Goal: Task Accomplishment & Management: Manage account settings

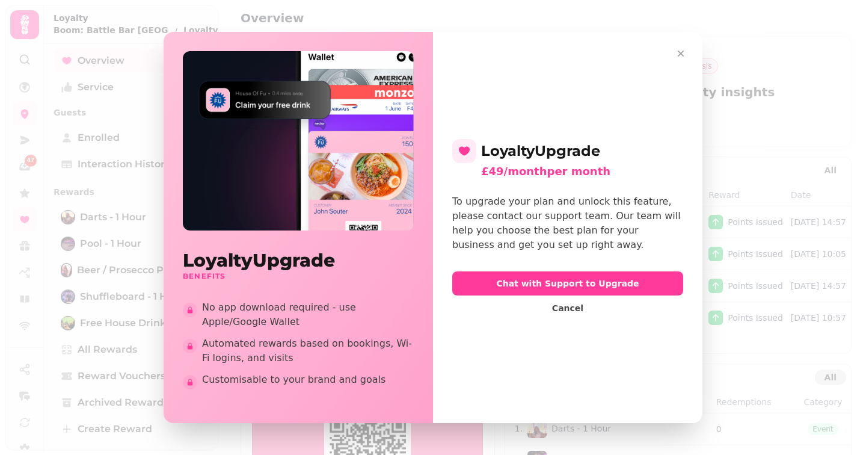
click at [680, 53] on icon "button" at bounding box center [681, 54] width 6 height 6
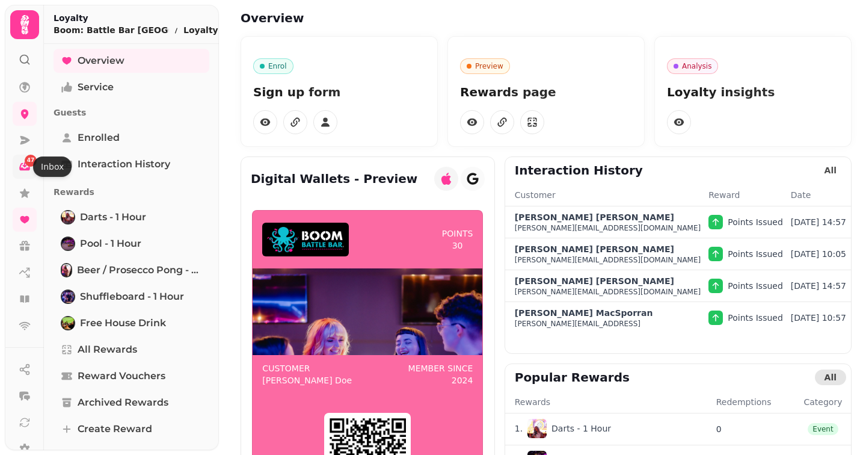
click at [23, 165] on icon at bounding box center [25, 164] width 4 height 5
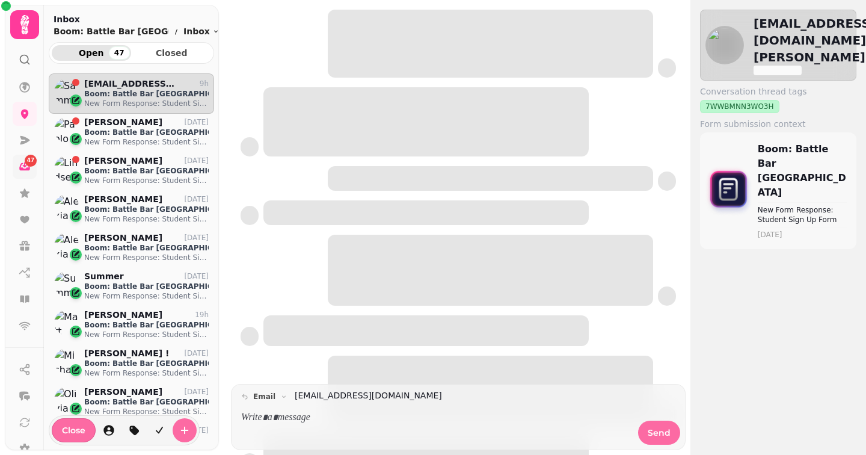
scroll to position [353, 156]
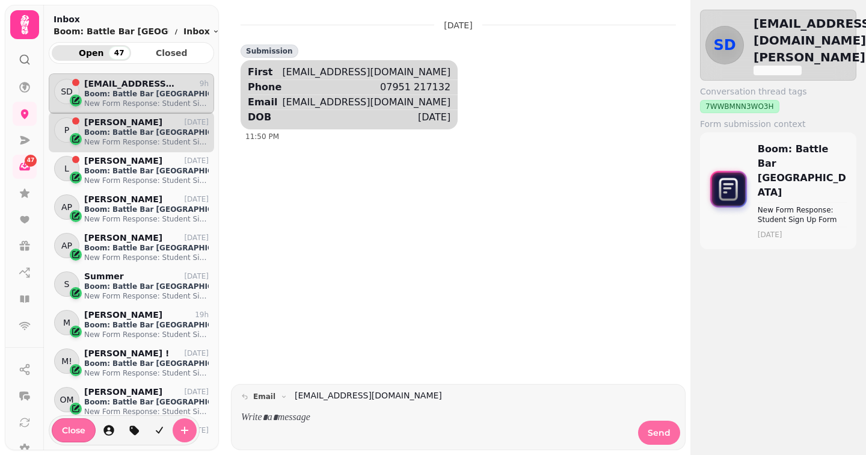
click at [106, 133] on p "Boom: Battle Bar [GEOGRAPHIC_DATA]" at bounding box center [146, 132] width 124 height 10
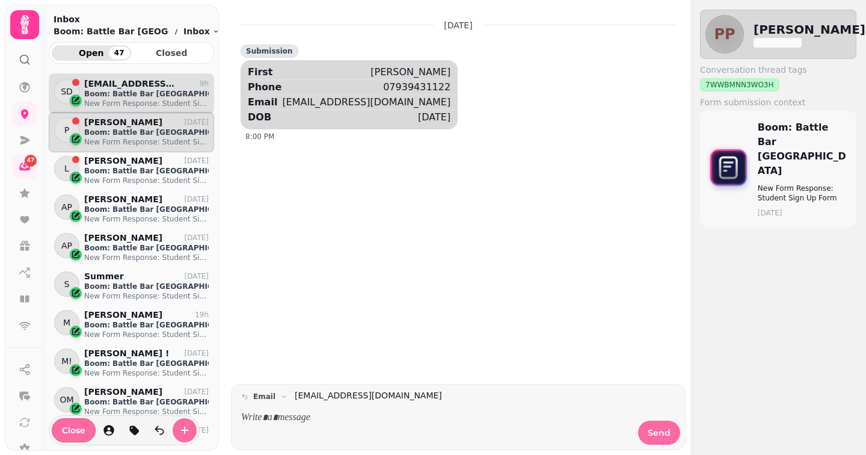
click at [111, 101] on p "New Form Response: Student Sign Up Form" at bounding box center [146, 104] width 124 height 10
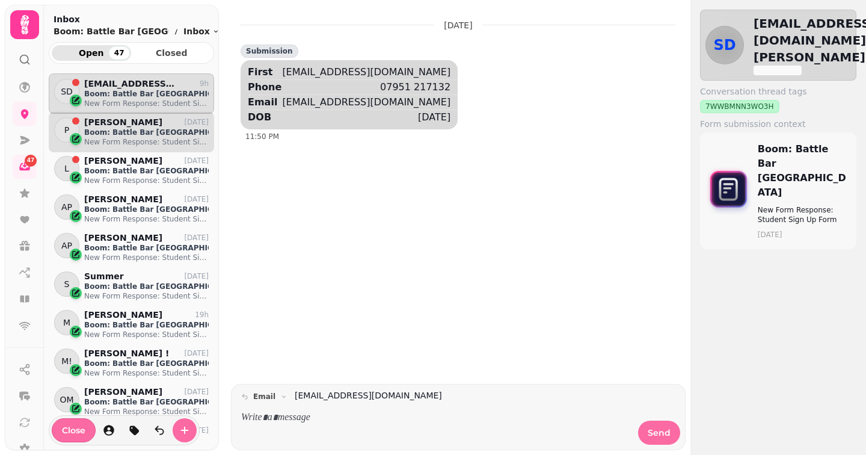
click at [116, 121] on div "Paolo 30 Jul" at bounding box center [146, 122] width 124 height 10
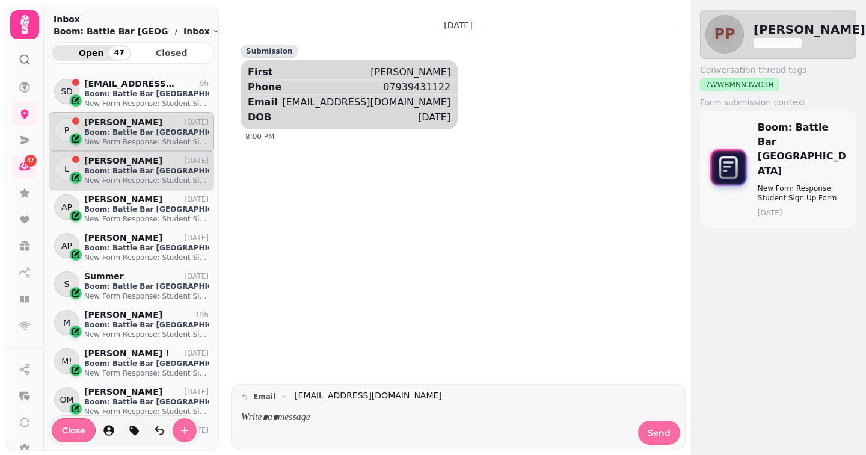
click at [121, 155] on div "L Lindsey 29 Jul Boom: Battle Bar Coventry New Form Response: Student Sign Up F…" at bounding box center [131, 170] width 165 height 40
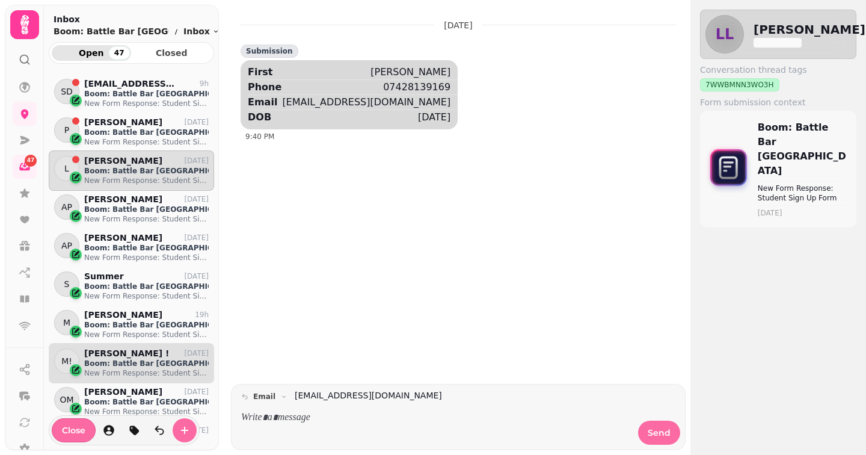
click at [140, 356] on div "Michael ! 9 Jul" at bounding box center [146, 353] width 124 height 10
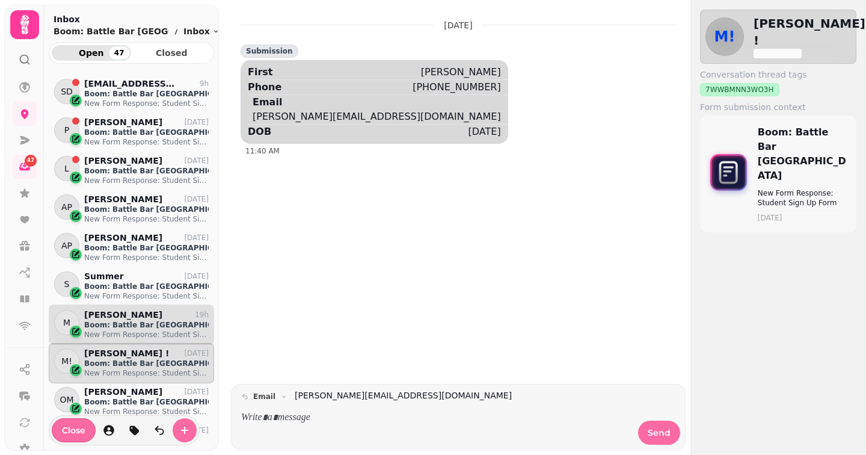
click at [145, 322] on p "Boom: Battle Bar [GEOGRAPHIC_DATA]" at bounding box center [146, 325] width 124 height 10
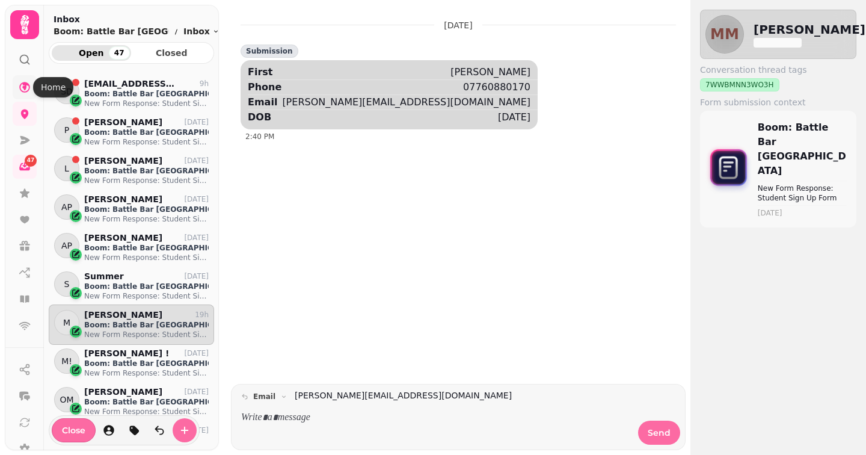
click at [22, 84] on icon at bounding box center [24, 87] width 11 height 11
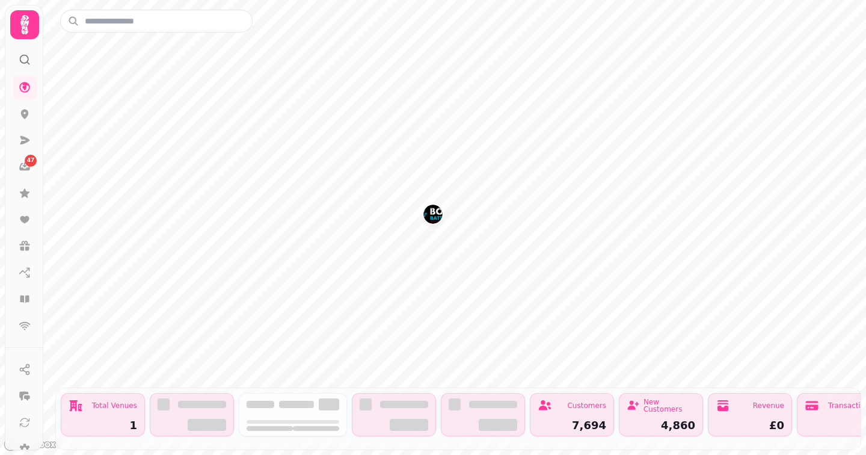
click at [20, 25] on icon at bounding box center [25, 25] width 24 height 24
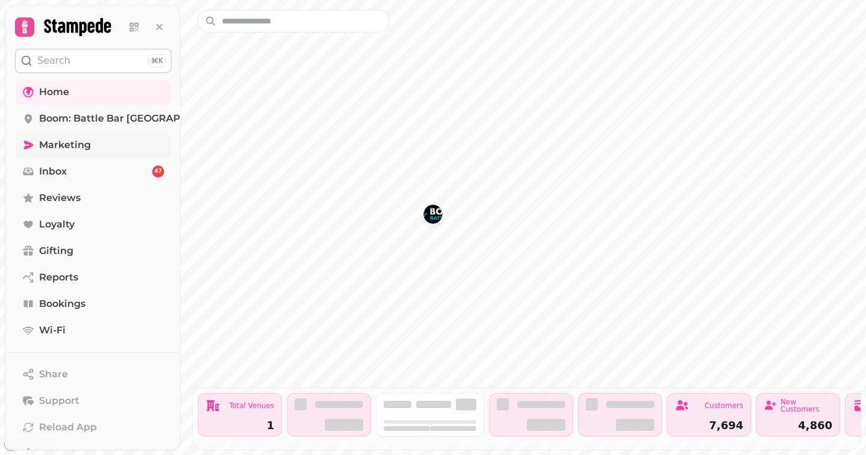
click at [66, 141] on span "Marketing" at bounding box center [65, 145] width 52 height 14
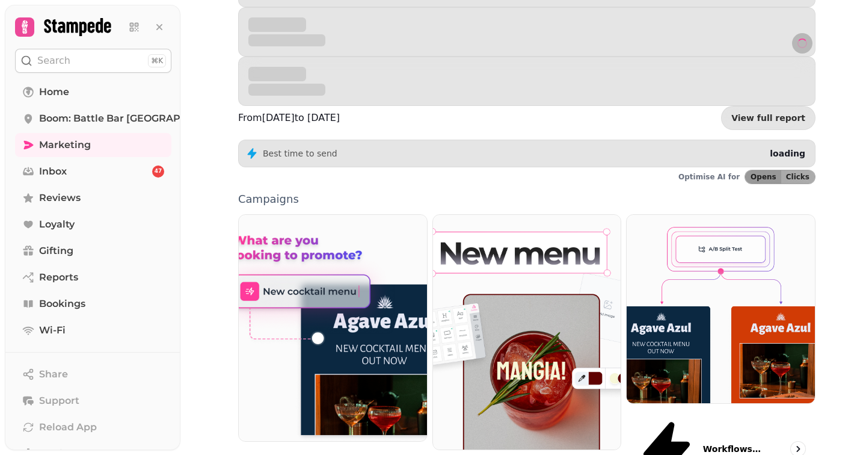
scroll to position [189, 0]
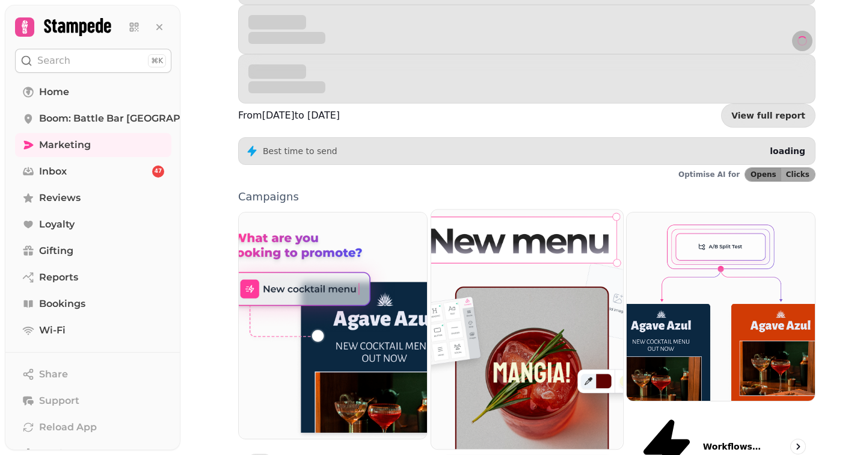
click at [514, 218] on img at bounding box center [527, 329] width 211 height 263
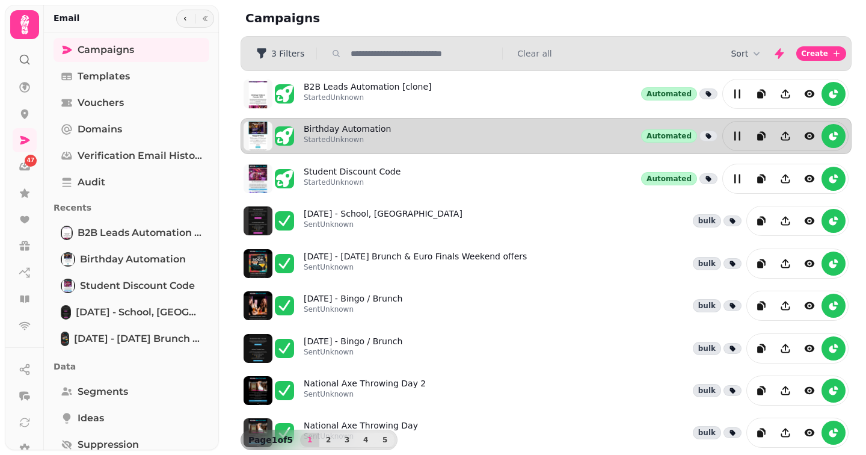
click at [515, 137] on div "Birthday Automation Started Unknown Automated" at bounding box center [576, 136] width 545 height 30
click at [828, 132] on icon "reports" at bounding box center [834, 136] width 12 height 12
